Goal: Navigation & Orientation: Find specific page/section

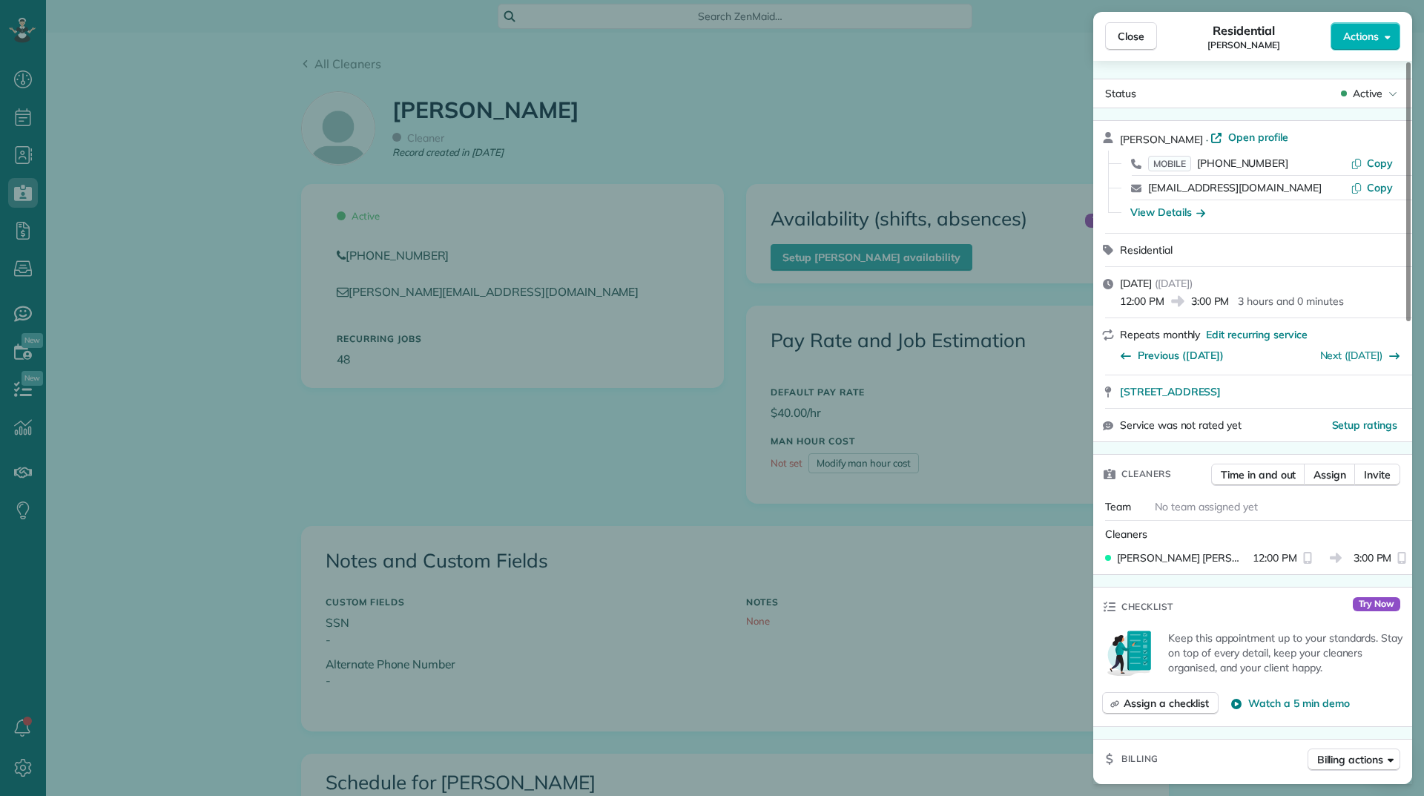
scroll to position [742, 0]
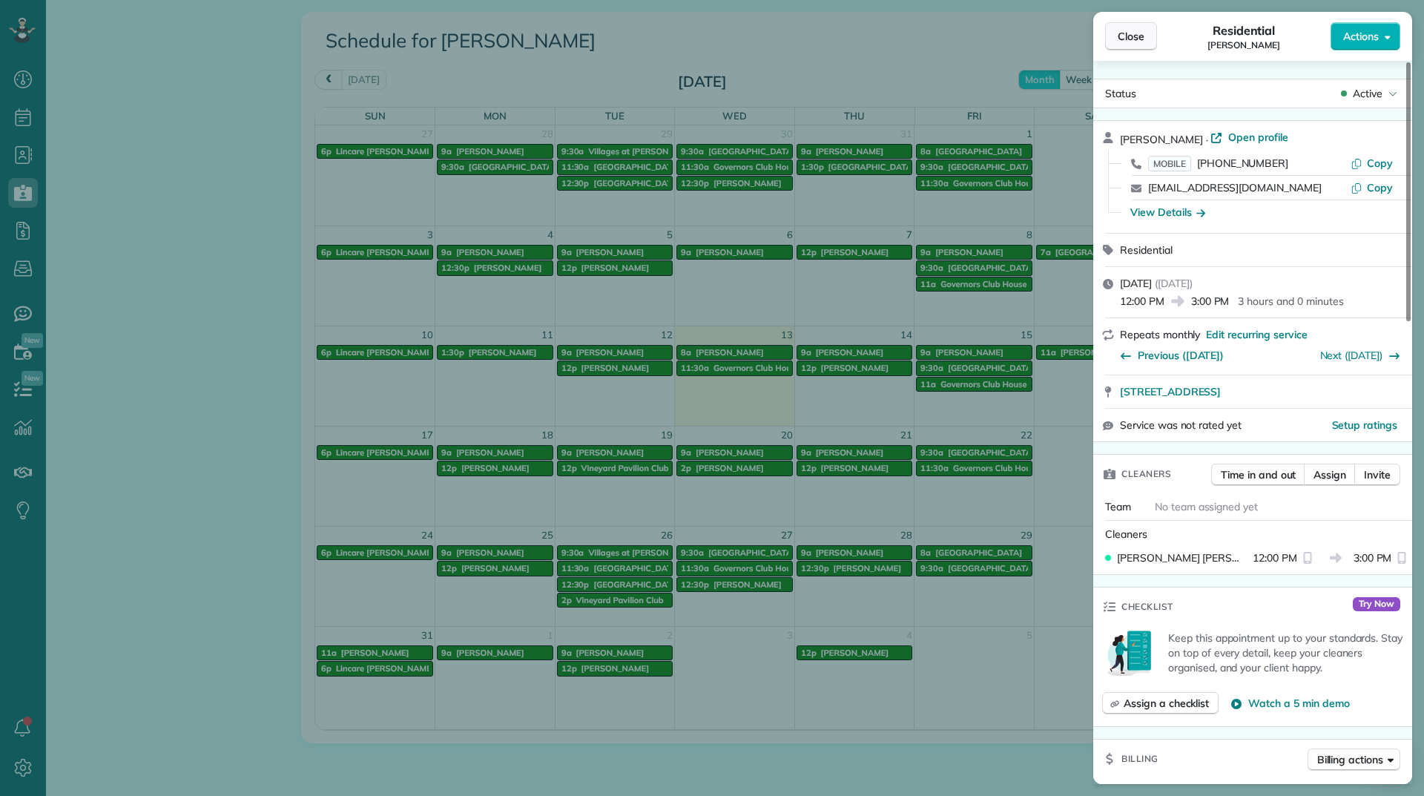
click at [1127, 43] on span "Close" at bounding box center [1131, 36] width 27 height 15
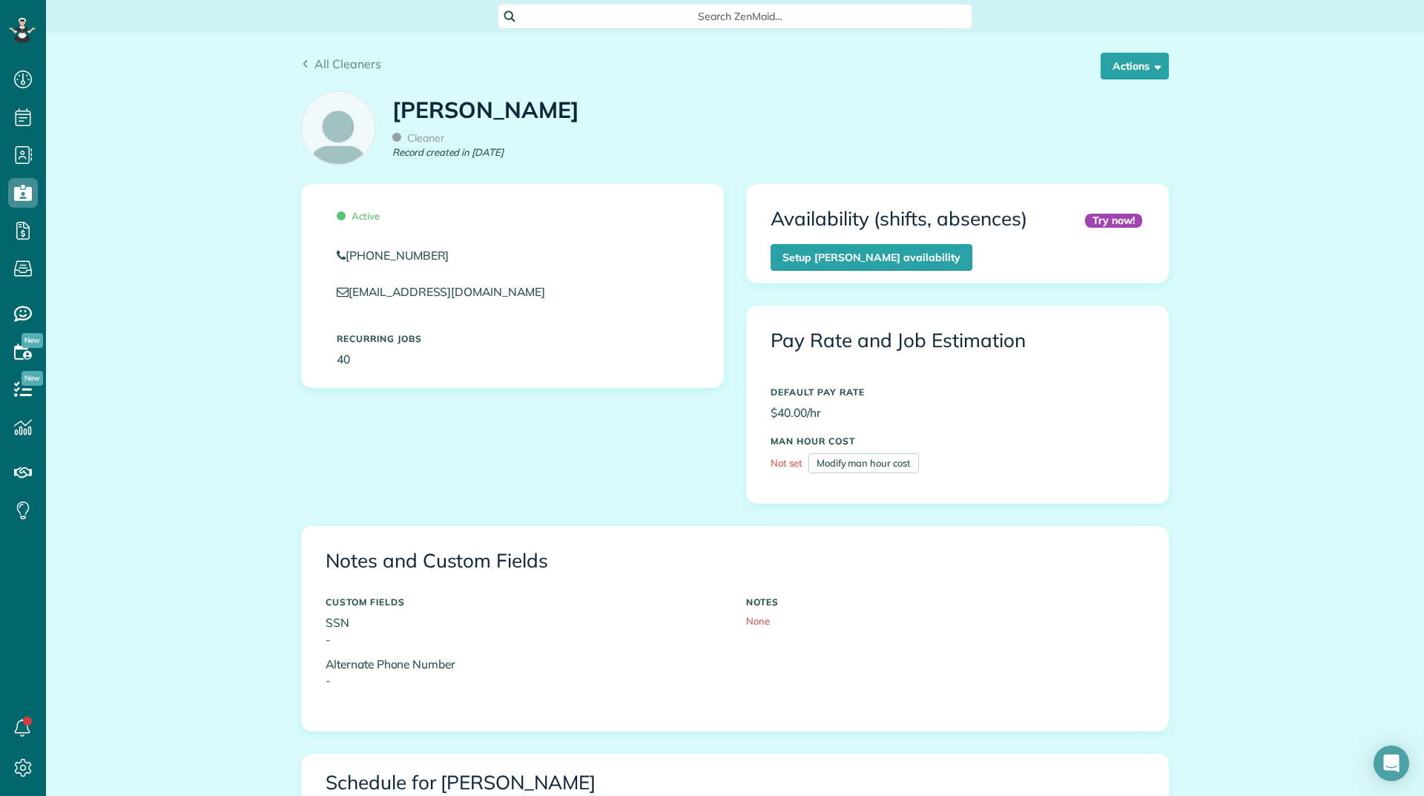
scroll to position [445, 0]
